Goal: Information Seeking & Learning: Learn about a topic

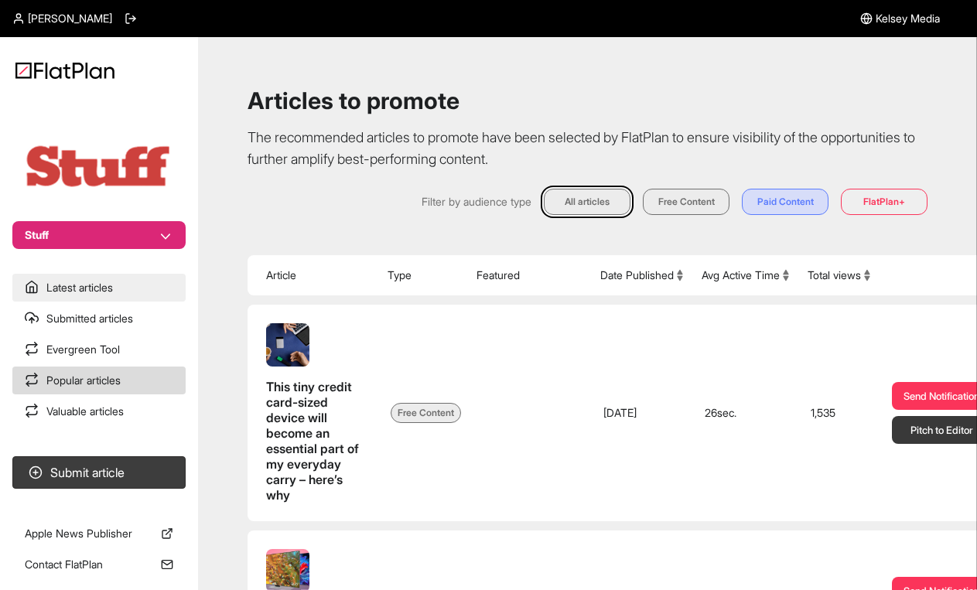
click at [128, 289] on link "Latest articles" at bounding box center [98, 288] width 173 height 28
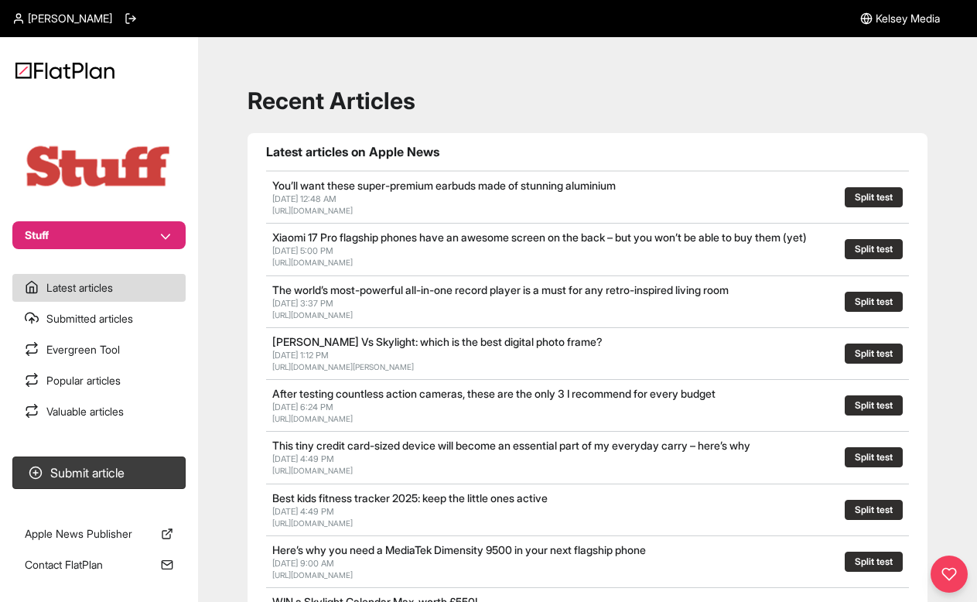
click at [125, 426] on nav "Stuff Latest articles Submitted articles Evergreen Tool Popular articles Valuab…" at bounding box center [99, 301] width 198 height 602
click at [128, 420] on link "Valuable articles" at bounding box center [98, 412] width 173 height 28
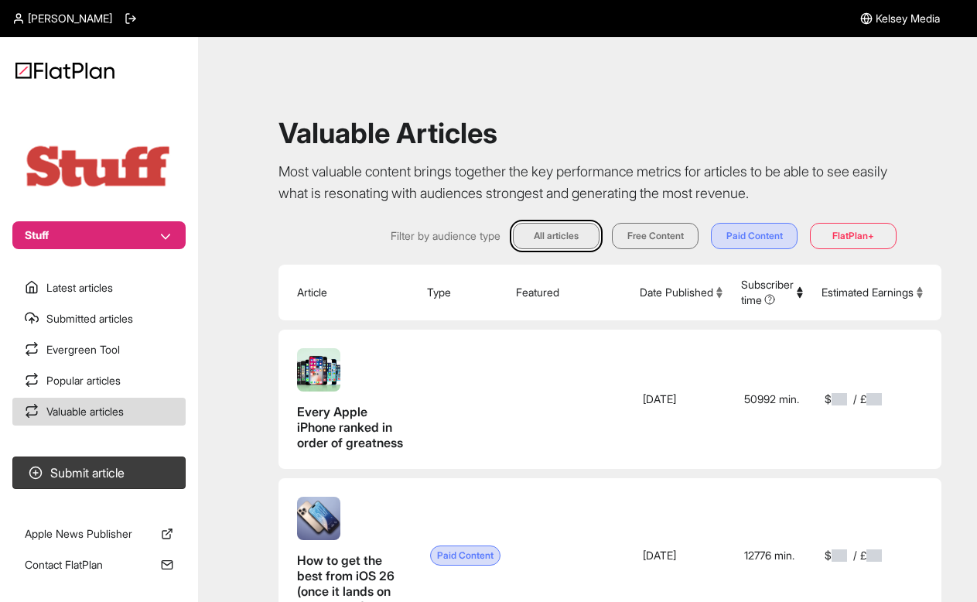
click at [127, 396] on section "Latest articles Submitted articles Evergreen Tool Popular articles Valuable art…" at bounding box center [99, 350] width 198 height 152
click at [159, 385] on link "Popular articles" at bounding box center [98, 381] width 173 height 28
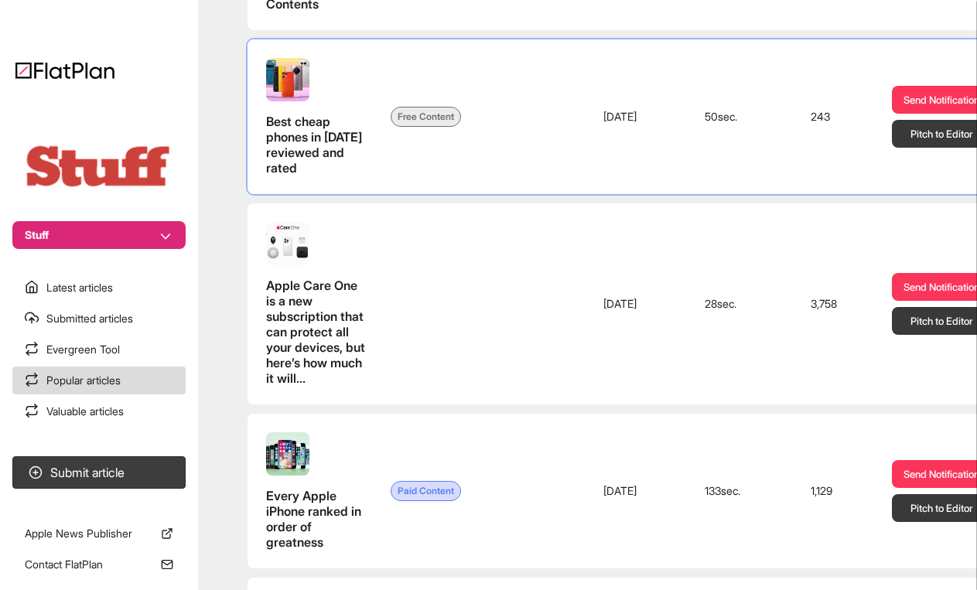
scroll to position [2187, 0]
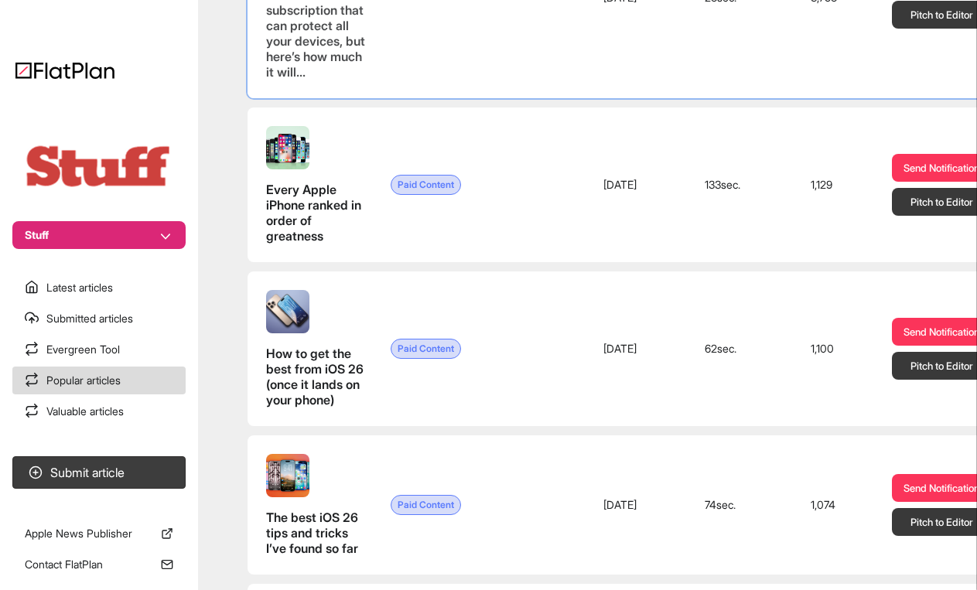
click at [290, 80] on span "Apple Care One is a new subscription that can protect all your devices, but her…" at bounding box center [315, 25] width 99 height 108
